Goal: Transaction & Acquisition: Purchase product/service

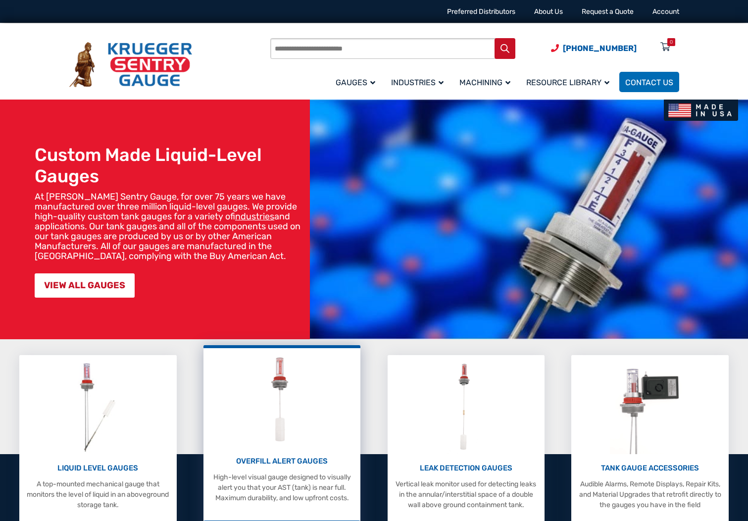
click at [303, 457] on p "OVERFILL ALERT GAUGES" at bounding box center [281, 461] width 147 height 11
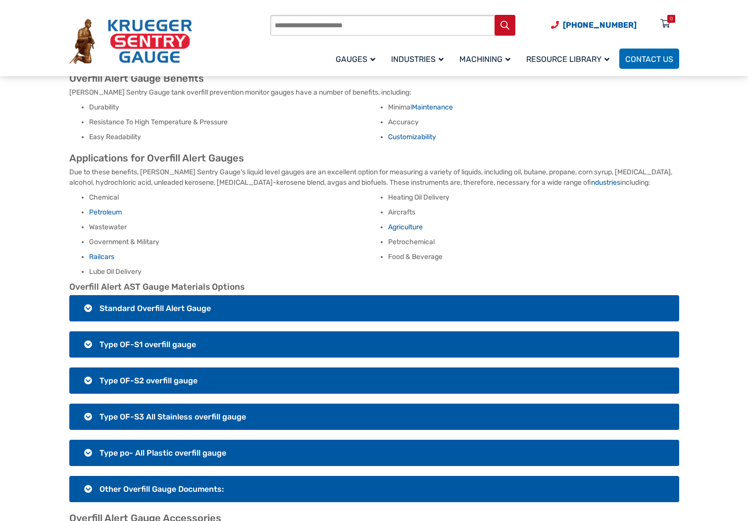
scroll to position [594, 0]
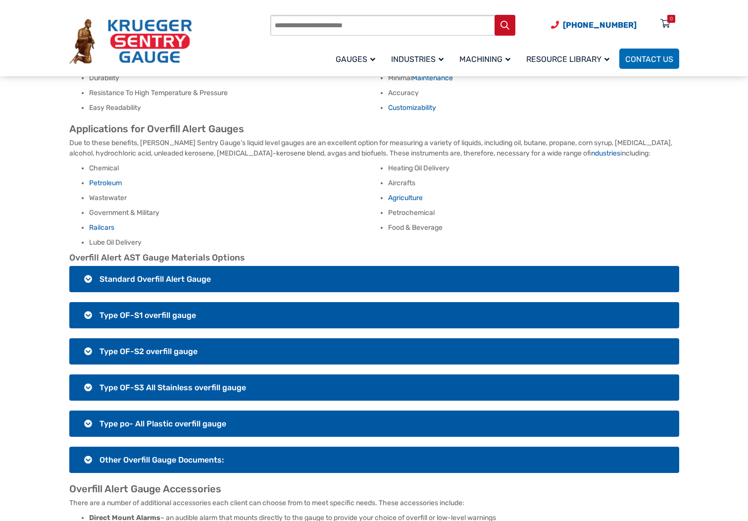
click at [84, 374] on h3 "Type OF-S3 All Stainless overfill gauge" at bounding box center [374, 387] width 610 height 26
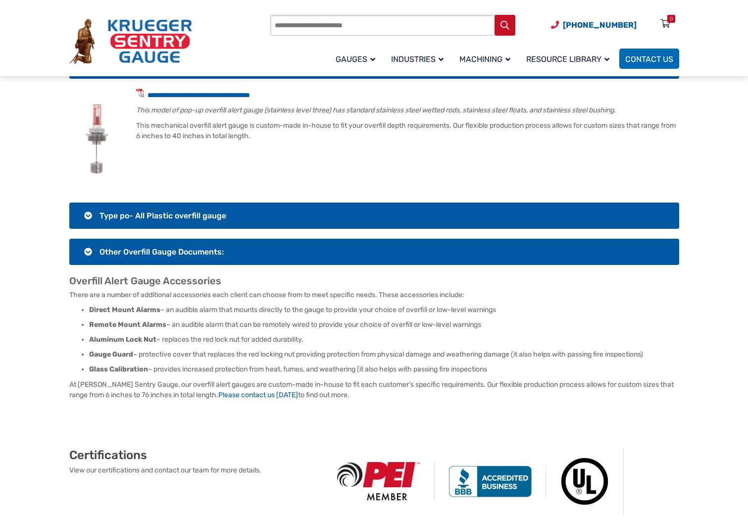
scroll to position [941, 0]
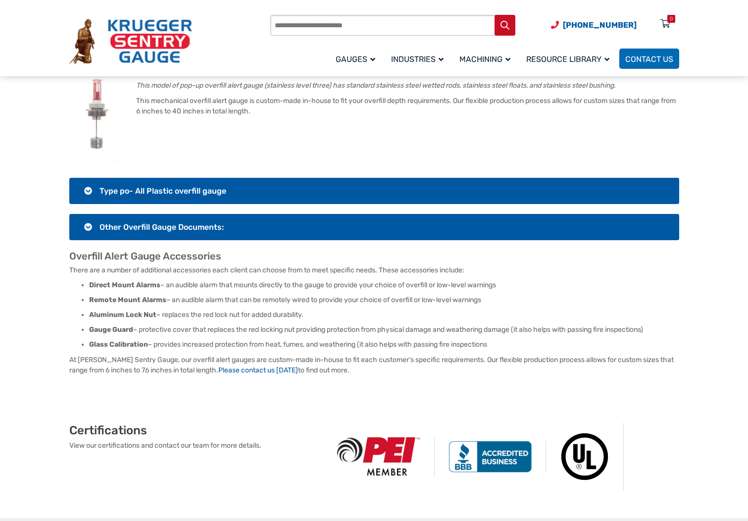
click at [87, 179] on h3 "Type po- All Plastic overfill gauge" at bounding box center [374, 191] width 610 height 26
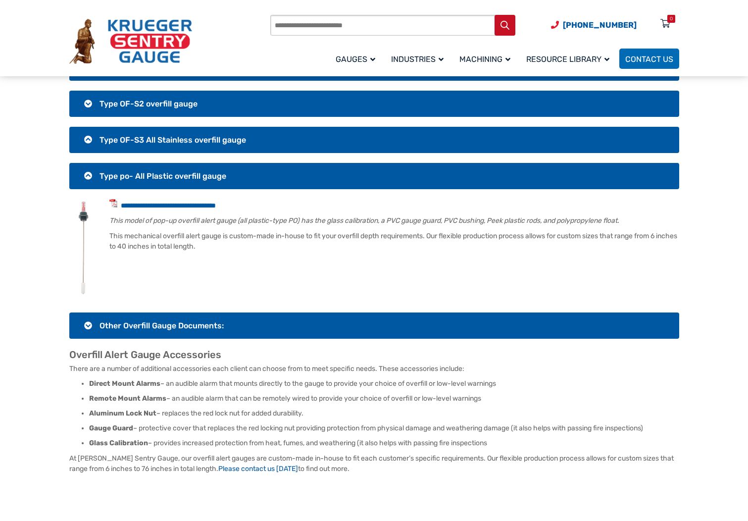
scroll to position [545, 0]
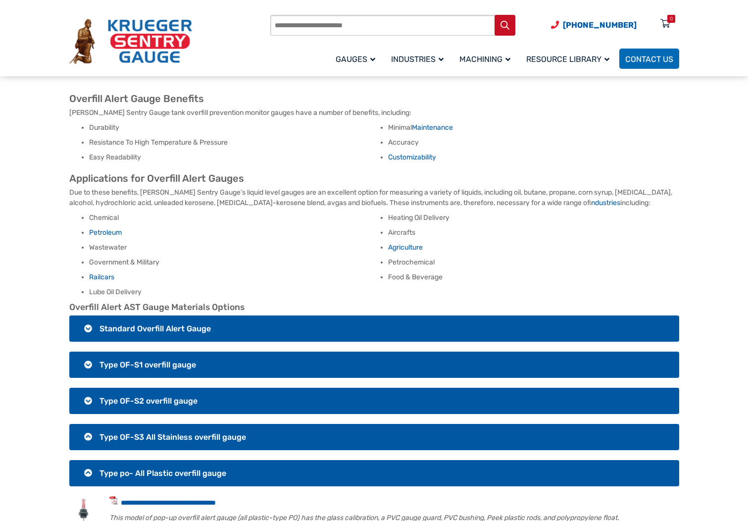
click at [86, 424] on h3 "Type OF-S3 All Stainless overfill gauge" at bounding box center [374, 437] width 610 height 26
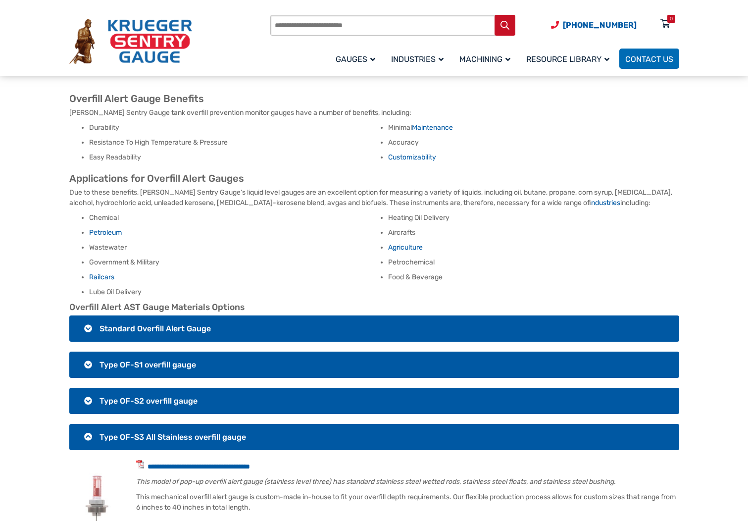
click at [91, 390] on h3 "Type OF-S2 overfill gauge" at bounding box center [374, 401] width 610 height 26
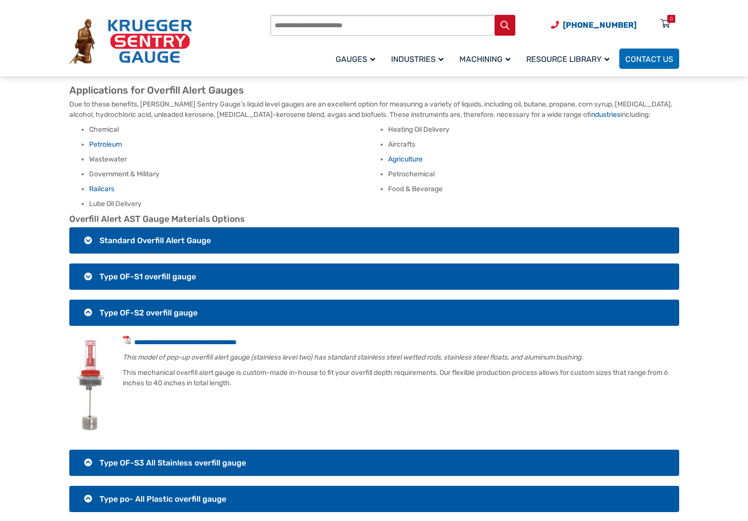
scroll to position [792, 0]
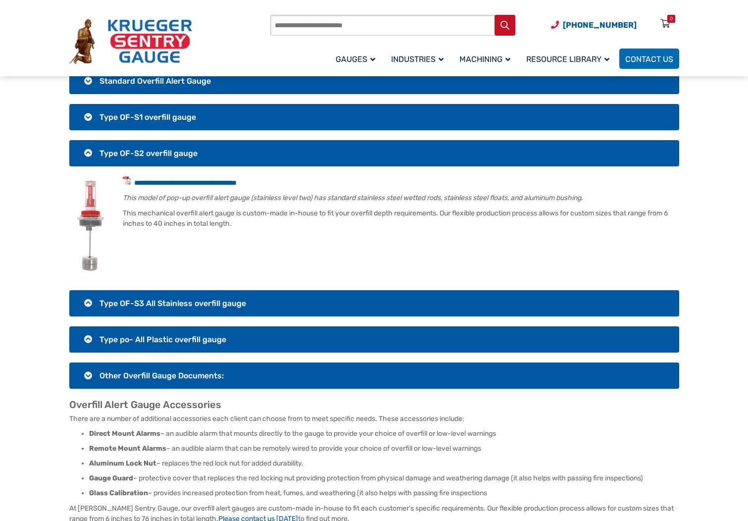
click at [88, 290] on h3 "Type OF-S3 All Stainless overfill gauge" at bounding box center [374, 303] width 610 height 26
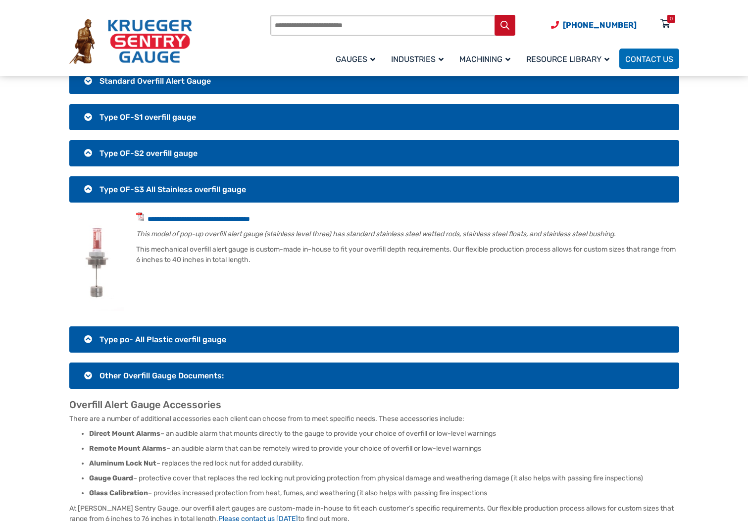
click at [89, 141] on h3 "Type OF-S2 overfill gauge" at bounding box center [374, 153] width 610 height 26
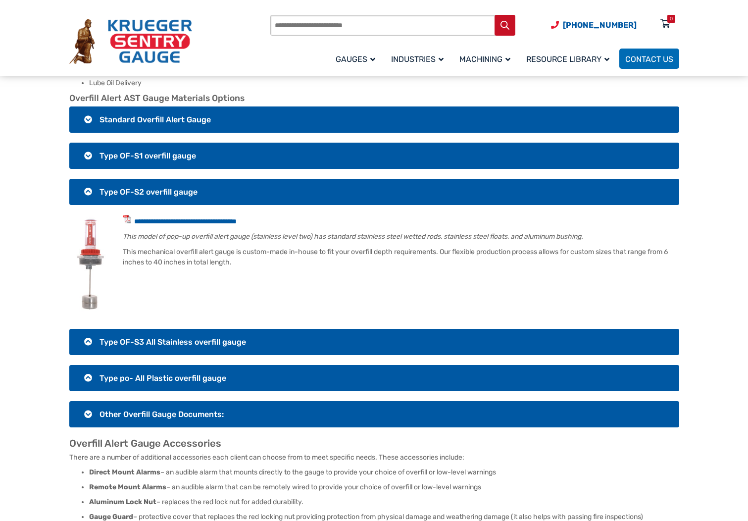
scroll to position [743, 0]
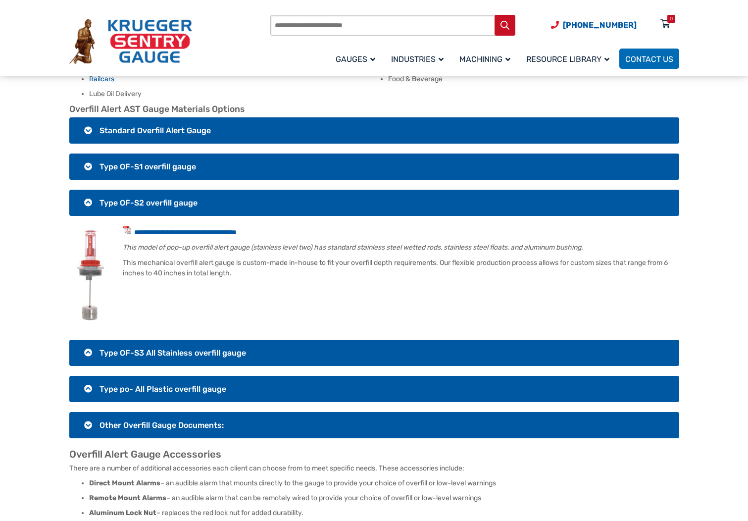
click at [87, 155] on h3 "Type OF-S1 overfill gauge" at bounding box center [374, 167] width 610 height 26
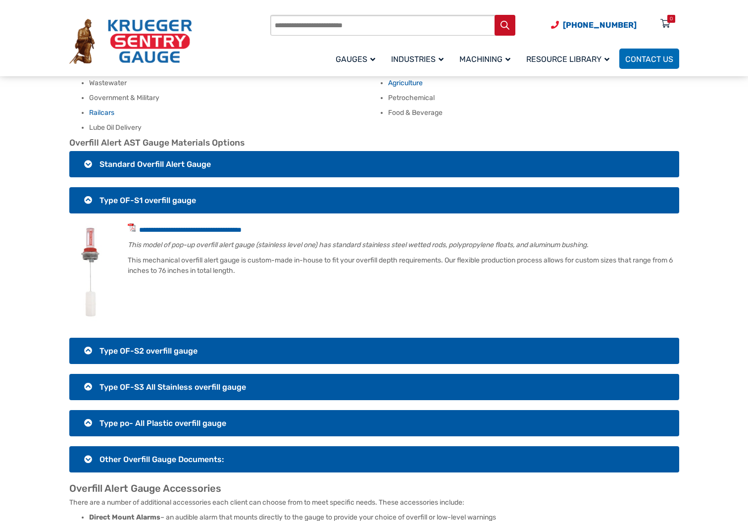
scroll to position [693, 0]
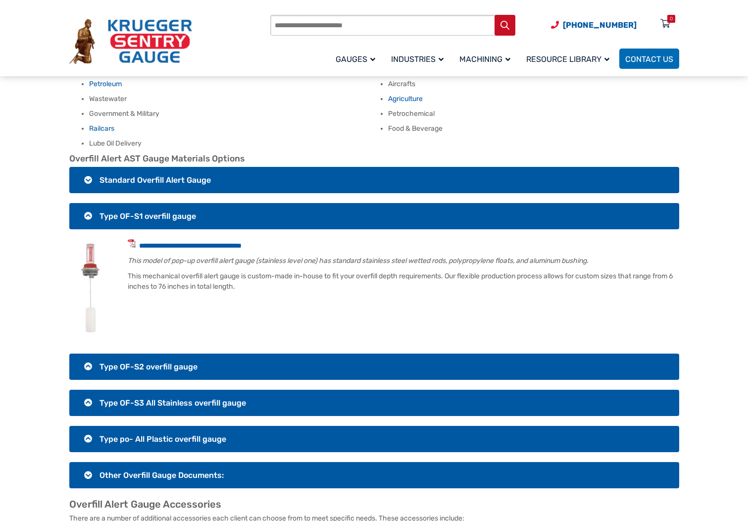
click at [105, 175] on span "Standard Overfill Alert Gauge" at bounding box center [155, 179] width 111 height 9
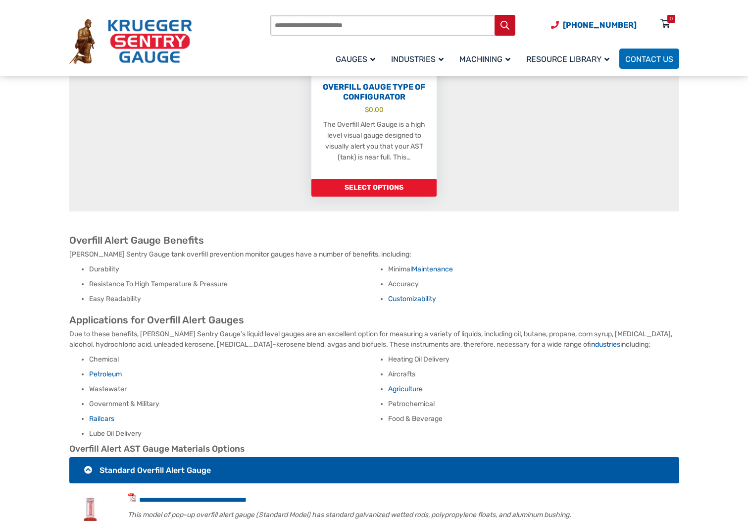
scroll to position [248, 0]
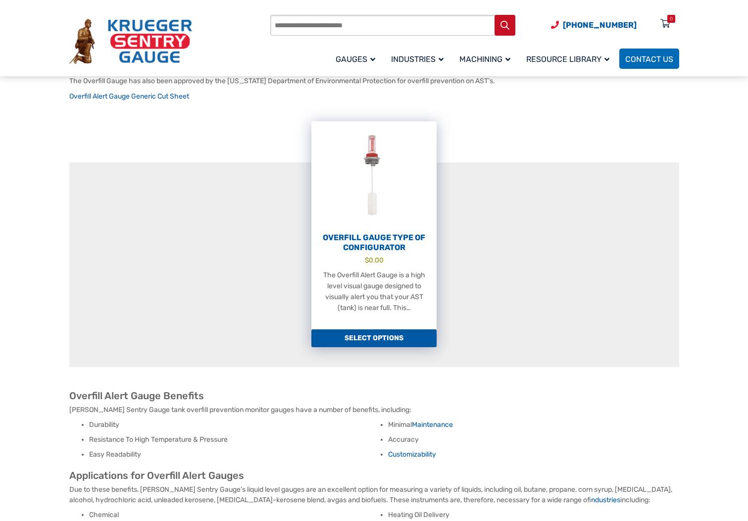
click at [378, 332] on link "Select options" at bounding box center [374, 338] width 125 height 18
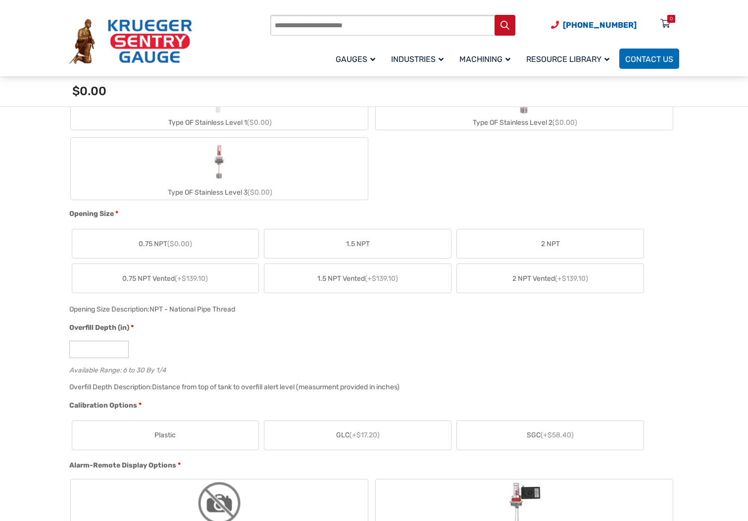
scroll to position [495, 0]
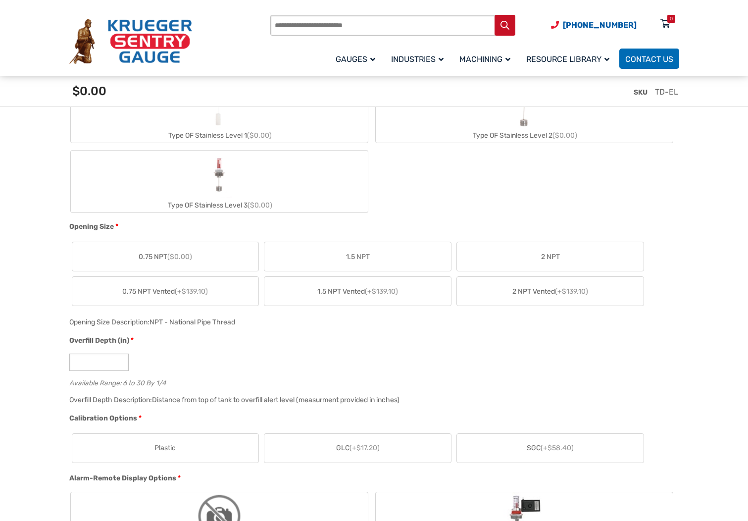
click at [180, 295] on span "(+$139.10)" at bounding box center [191, 291] width 33 height 8
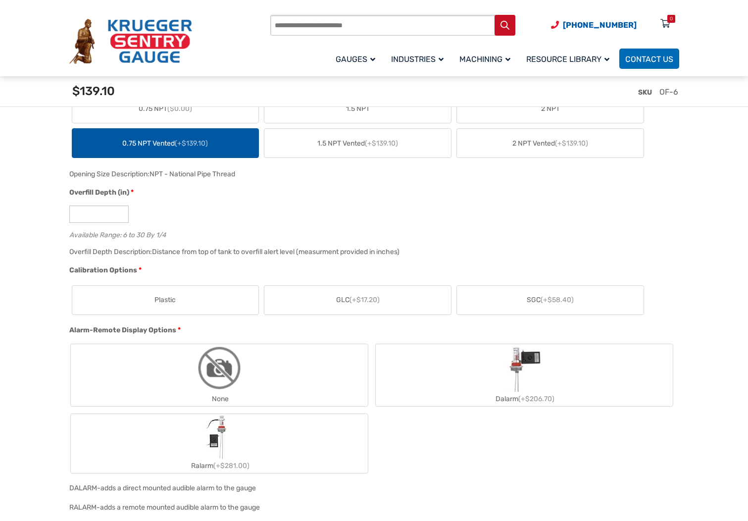
scroll to position [644, 0]
click at [529, 363] on img "Dalarm" at bounding box center [524, 368] width 41 height 48
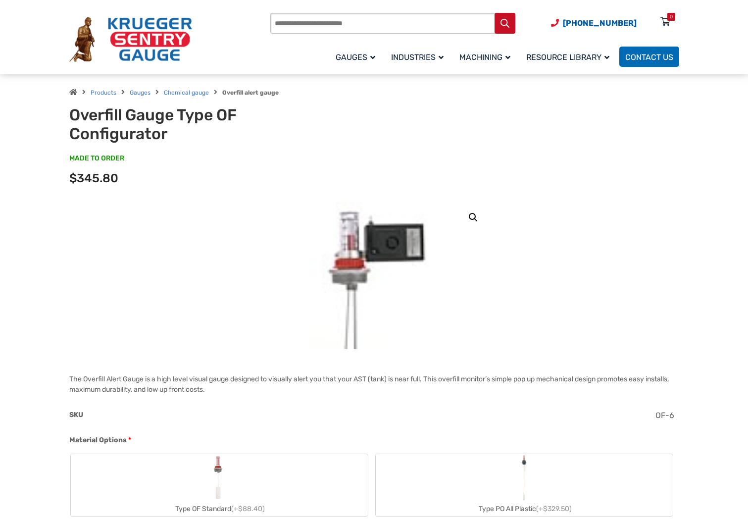
scroll to position [0, 0]
